Goal: Task Accomplishment & Management: Use online tool/utility

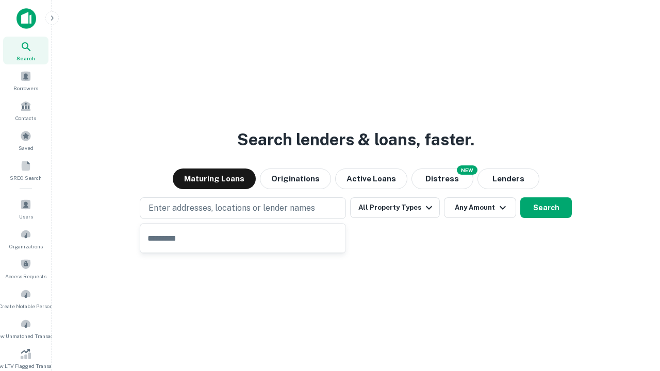
type input "**********"
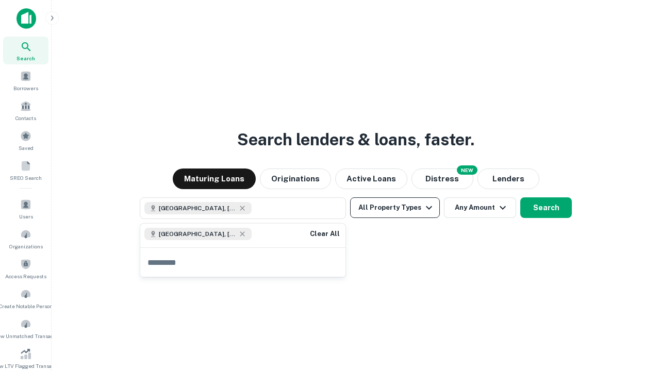
click at [395, 208] on button "All Property Types" at bounding box center [395, 208] width 90 height 21
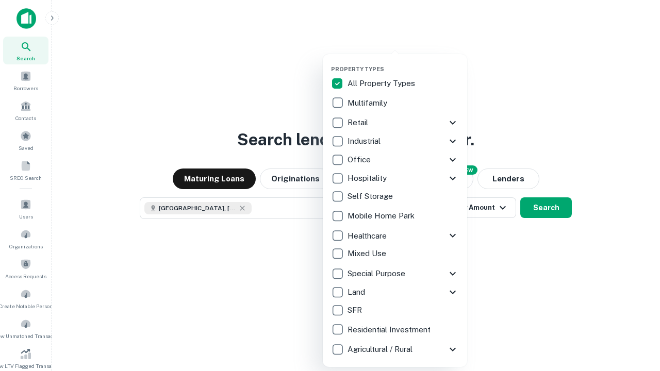
click at [403, 62] on button "button" at bounding box center [403, 62] width 144 height 1
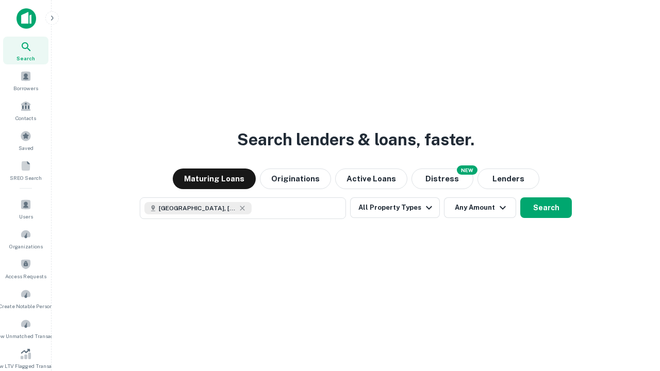
scroll to position [17, 0]
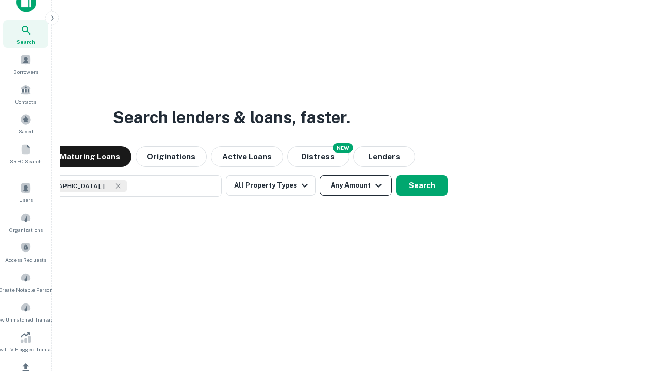
click at [320, 175] on button "Any Amount" at bounding box center [356, 185] width 72 height 21
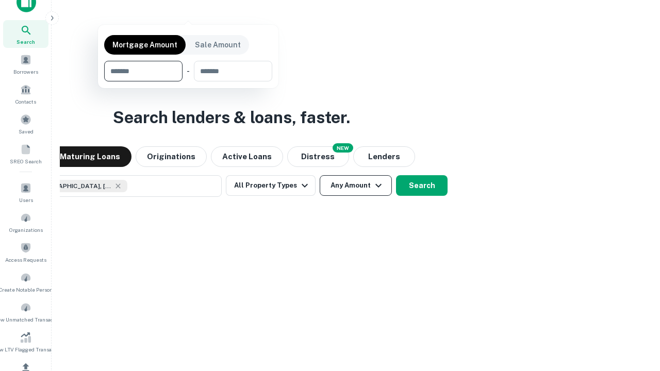
scroll to position [74, 292]
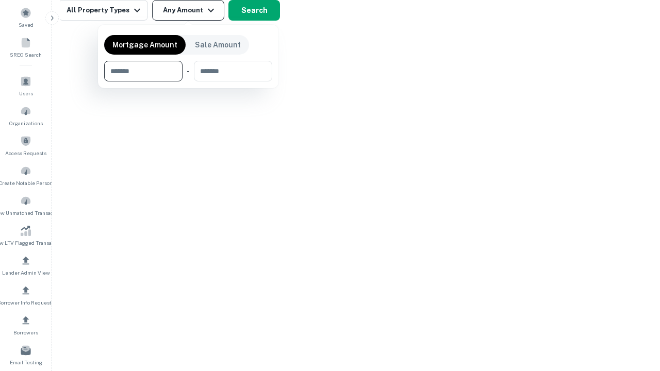
type input "*******"
click at [188, 81] on button "button" at bounding box center [188, 81] width 168 height 1
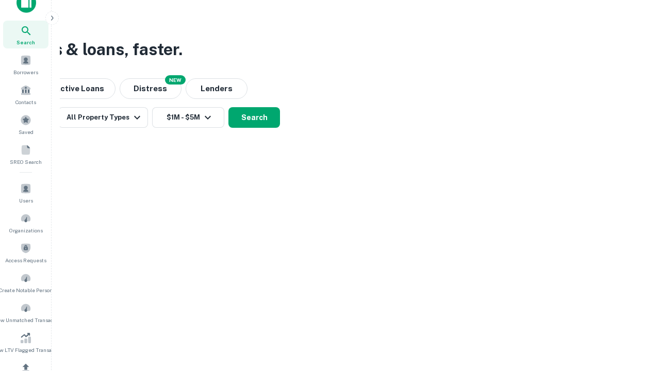
scroll to position [6, 190]
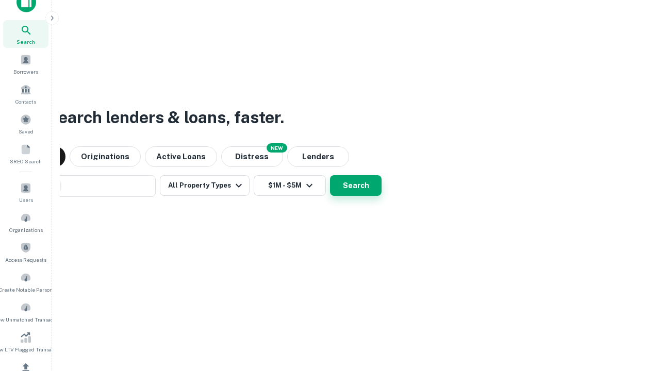
click at [330, 175] on button "Search" at bounding box center [356, 185] width 52 height 21
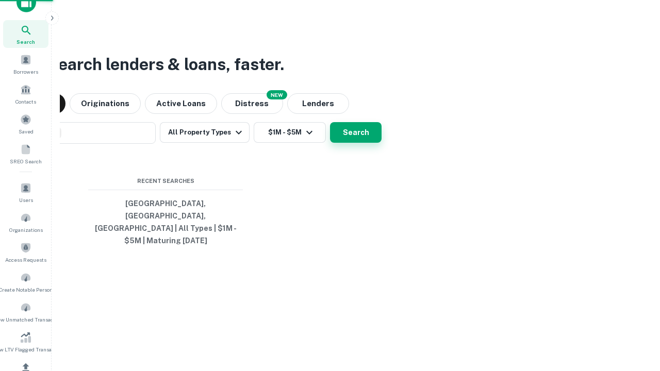
scroll to position [34, 292]
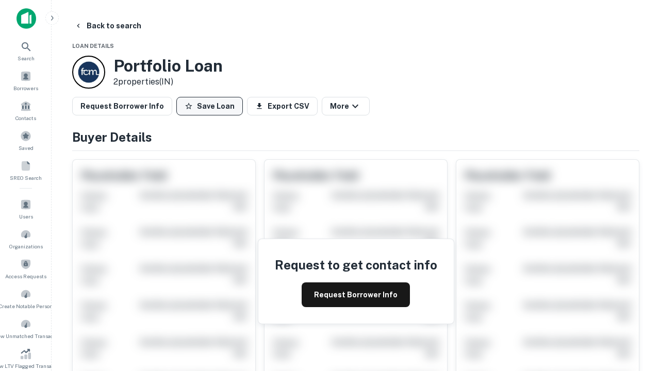
click at [209, 106] on button "Save Loan" at bounding box center [209, 106] width 67 height 19
click at [212, 106] on button "Save Loan" at bounding box center [209, 106] width 67 height 19
